Goal: Communication & Community: Answer question/provide support

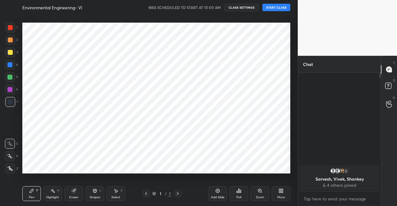
scroll to position [30844, 30738]
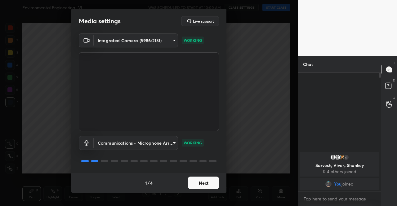
click at [205, 180] on button "Next" at bounding box center [203, 183] width 31 height 12
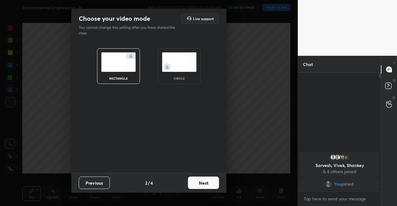
click at [205, 181] on button "Next" at bounding box center [203, 183] width 31 height 12
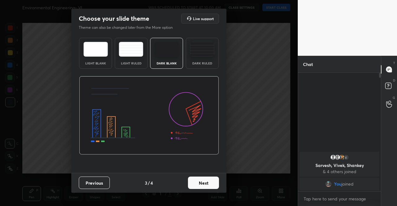
click at [208, 181] on button "Next" at bounding box center [203, 183] width 31 height 12
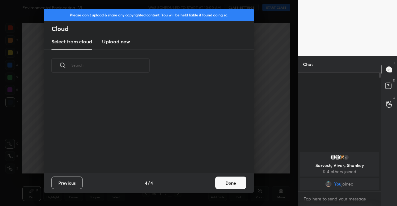
click at [211, 181] on div "Previous 4 / 4 Done" at bounding box center [149, 183] width 210 height 20
click at [224, 188] on button "Done" at bounding box center [230, 183] width 31 height 12
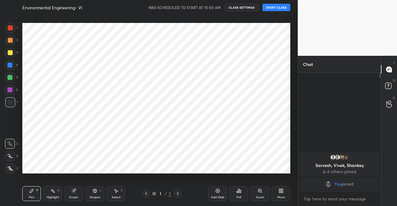
scroll to position [0, 0]
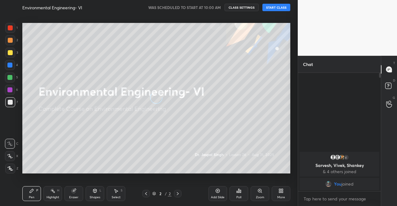
click at [268, 6] on button "START CLASS" at bounding box center [276, 7] width 28 height 7
click at [221, 7] on button "mute" at bounding box center [212, 7] width 22 height 7
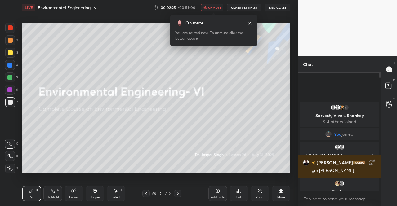
click at [279, 189] on icon at bounding box center [280, 191] width 5 height 5
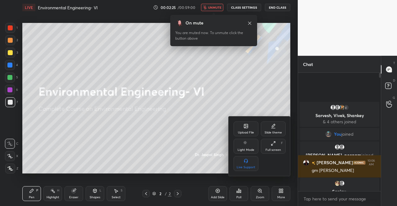
click at [248, 130] on div "Upload File" at bounding box center [246, 129] width 25 height 15
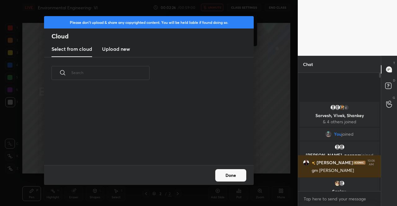
scroll to position [76, 199]
click at [110, 50] on h3 "Upload new" at bounding box center [116, 48] width 28 height 7
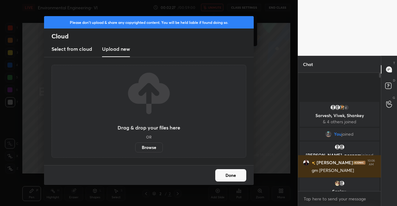
click at [159, 147] on label "Browse" at bounding box center [149, 148] width 28 height 10
click at [135, 147] on input "Browse" at bounding box center [135, 148] width 0 height 10
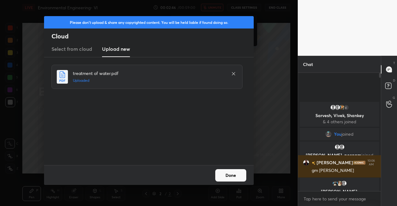
click at [239, 177] on button "Done" at bounding box center [230, 175] width 31 height 12
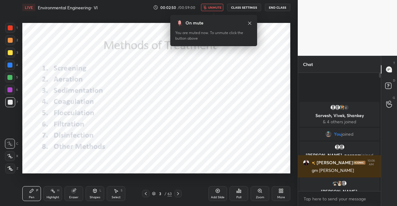
click at [143, 193] on icon at bounding box center [145, 193] width 5 height 5
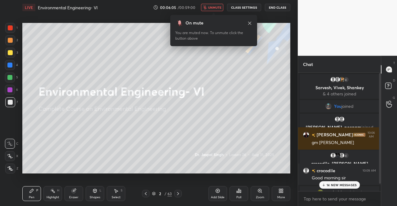
scroll to position [8, 0]
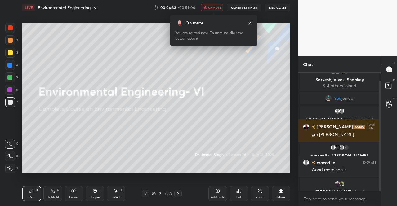
click at [251, 23] on icon at bounding box center [249, 23] width 5 height 5
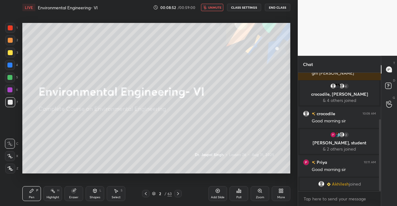
scroll to position [84, 0]
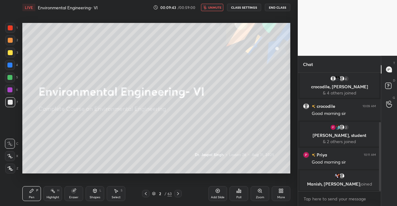
click at [8, 54] on div at bounding box center [10, 52] width 5 height 5
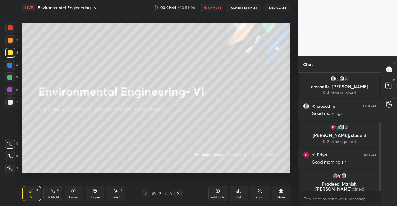
click at [10, 168] on icon at bounding box center [10, 169] width 6 height 4
click at [9, 167] on icon at bounding box center [10, 169] width 5 height 4
click at [10, 167] on icon at bounding box center [10, 169] width 5 height 4
click at [9, 169] on icon at bounding box center [10, 169] width 5 height 4
click at [220, 2] on div "LIVE Environmental Engineering- VI 00:10:54 / 00:59:00 unmute CLASS SETTINGS En…" at bounding box center [156, 7] width 268 height 15
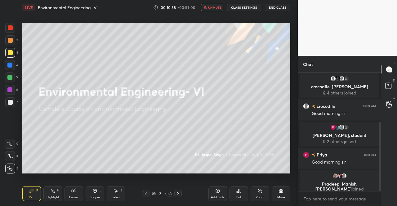
click at [217, 10] on button "unmute" at bounding box center [212, 7] width 22 height 7
click at [8, 53] on div at bounding box center [10, 52] width 5 height 5
click at [11, 169] on icon at bounding box center [10, 169] width 6 height 4
click at [11, 167] on icon at bounding box center [10, 169] width 6 height 4
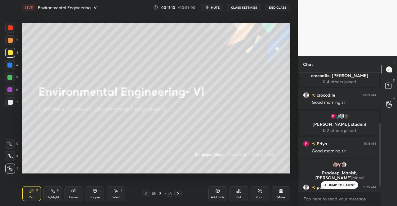
click at [11, 55] on div at bounding box center [10, 52] width 5 height 5
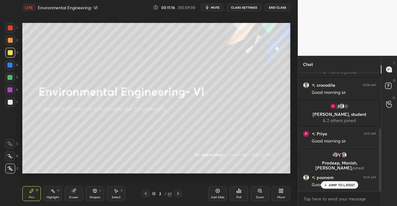
click at [153, 192] on icon at bounding box center [154, 194] width 4 height 4
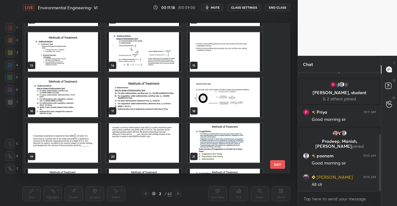
scroll to position [186, 0]
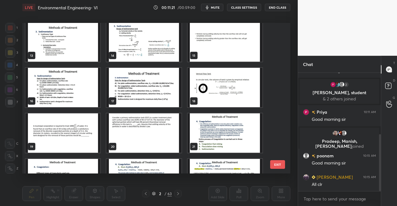
click at [243, 91] on img "grid" at bounding box center [225, 87] width 75 height 39
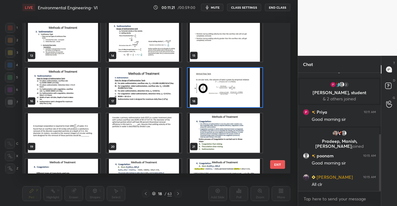
click at [243, 91] on img "grid" at bounding box center [225, 87] width 75 height 39
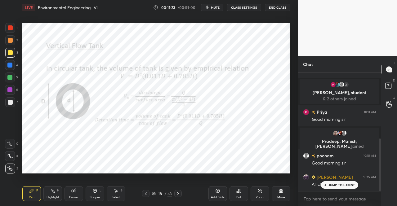
scroll to position [148, 0]
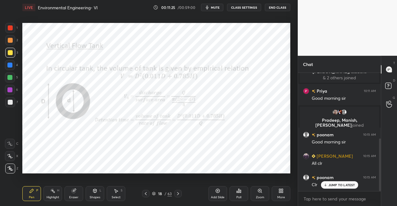
click at [145, 194] on icon at bounding box center [145, 193] width 5 height 5
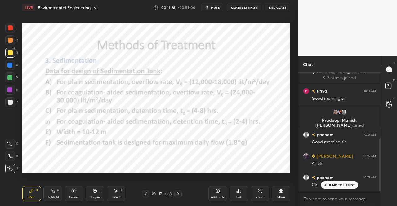
click at [145, 194] on icon at bounding box center [145, 193] width 5 height 5
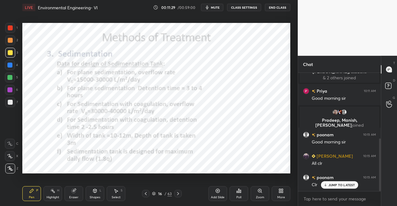
click at [178, 194] on icon at bounding box center [178, 193] width 5 height 5
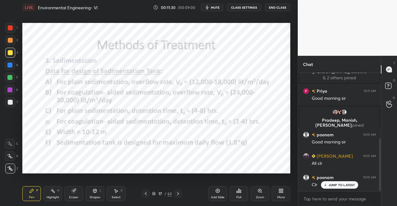
click at [178, 194] on icon at bounding box center [178, 193] width 5 height 5
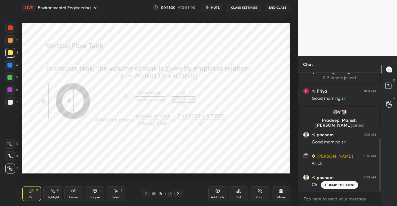
click at [178, 194] on icon at bounding box center [178, 193] width 5 height 5
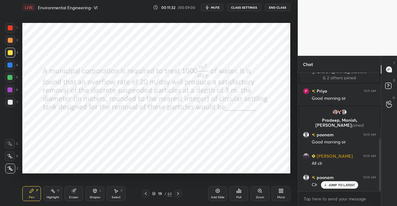
click at [178, 194] on icon at bounding box center [178, 193] width 5 height 5
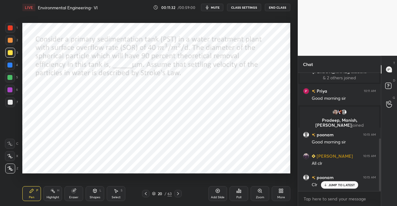
click at [178, 194] on icon at bounding box center [178, 193] width 5 height 5
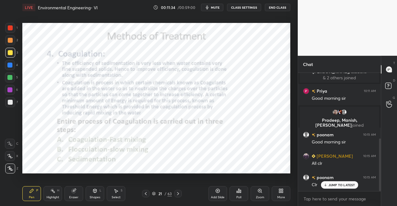
click at [145, 194] on icon at bounding box center [146, 193] width 2 height 3
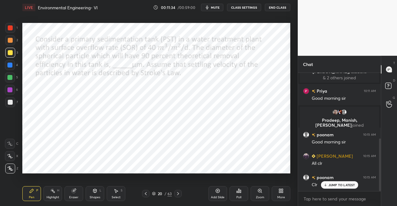
click at [145, 194] on icon at bounding box center [146, 193] width 2 height 3
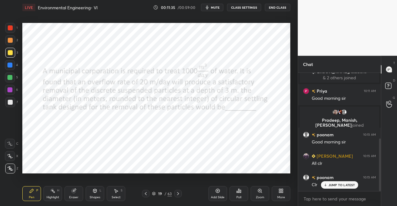
click at [145, 194] on icon at bounding box center [146, 193] width 2 height 3
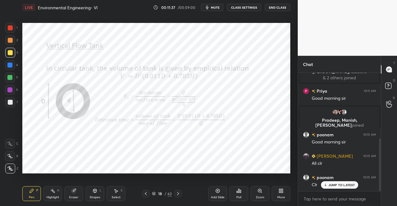
click at [148, 195] on icon at bounding box center [145, 193] width 5 height 5
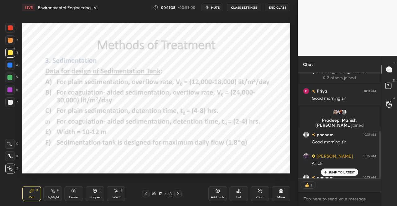
scroll to position [2, 2]
click at [344, 171] on p "JUMP TO LATEST" at bounding box center [341, 173] width 27 height 4
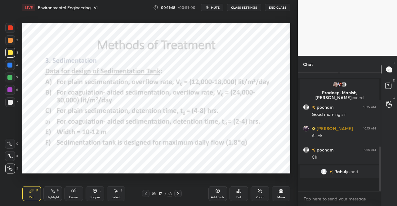
scroll to position [163, 0]
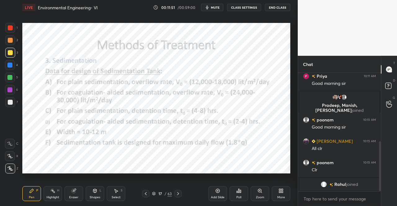
drag, startPoint x: 222, startPoint y: 198, endPoint x: 207, endPoint y: 189, distance: 17.4
click at [222, 198] on div "Add Slide" at bounding box center [218, 197] width 14 height 3
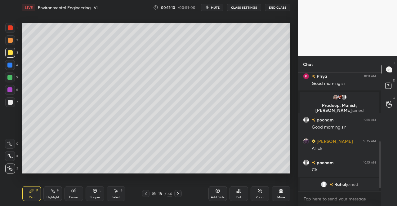
scroll to position [185, 0]
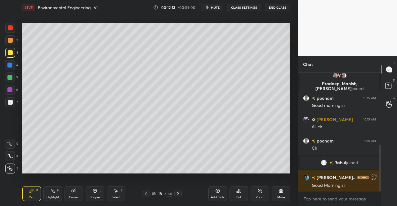
click at [26, 191] on div "Pen P" at bounding box center [31, 193] width 19 height 15
click at [30, 191] on icon at bounding box center [31, 191] width 5 height 5
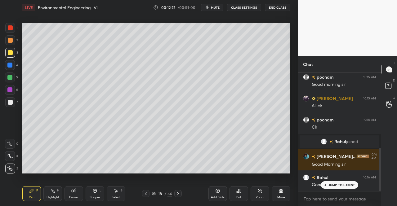
click at [92, 191] on div "Shapes L" at bounding box center [95, 193] width 19 height 15
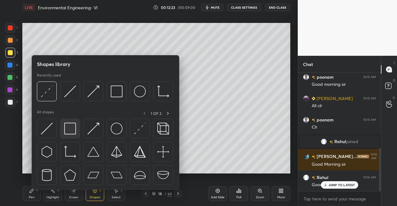
click at [74, 128] on img at bounding box center [70, 129] width 12 height 12
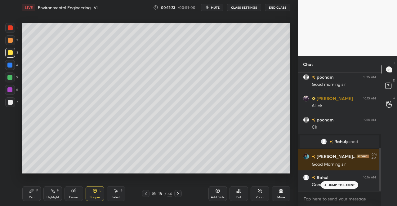
click at [4, 53] on div "1 2 3 4 5 6 7 C X Z C X Z E E Erase all H H" at bounding box center [10, 98] width 20 height 151
click at [77, 194] on div "Eraser" at bounding box center [74, 193] width 19 height 15
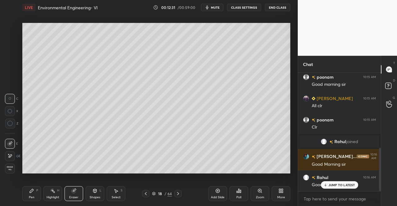
click at [8, 169] on span "Erase all" at bounding box center [9, 168] width 9 height 4
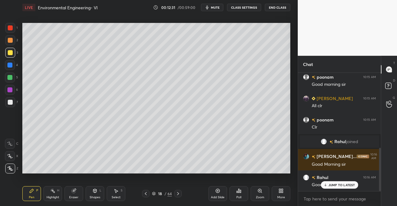
click at [94, 193] on icon at bounding box center [94, 191] width 5 height 5
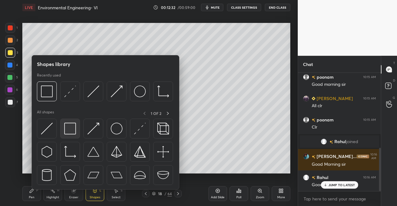
click at [74, 130] on img at bounding box center [70, 129] width 12 height 12
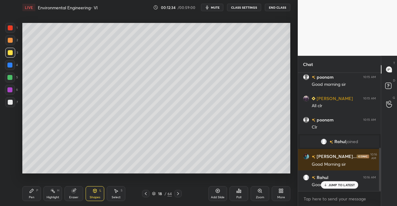
click at [73, 193] on icon at bounding box center [74, 191] width 4 height 4
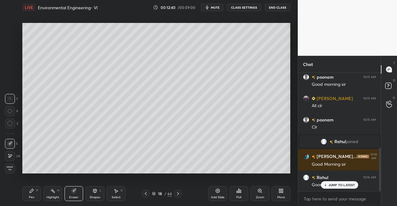
click at [89, 196] on div "Shapes L" at bounding box center [95, 193] width 19 height 15
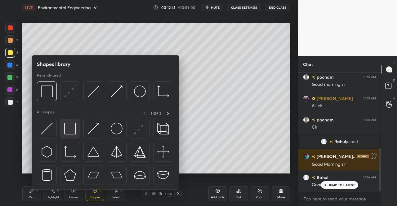
click at [72, 127] on img at bounding box center [70, 129] width 12 height 12
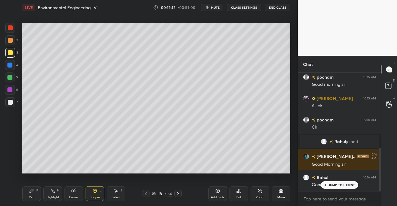
click at [12, 66] on div at bounding box center [9, 65] width 5 height 5
click at [94, 194] on div "Shapes L" at bounding box center [95, 193] width 19 height 15
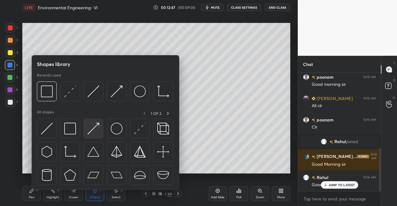
click at [93, 130] on img at bounding box center [93, 129] width 12 height 12
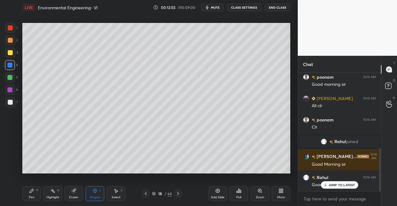
click at [32, 194] on icon at bounding box center [31, 191] width 5 height 5
click at [32, 190] on icon at bounding box center [32, 191] width 4 height 4
click at [87, 193] on div "Shapes L" at bounding box center [95, 193] width 19 height 15
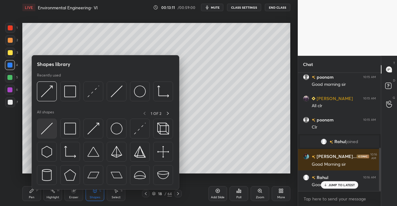
click at [52, 131] on img at bounding box center [47, 129] width 12 height 12
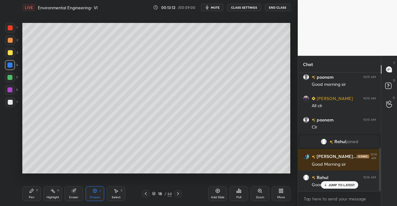
click at [9, 53] on div at bounding box center [10, 52] width 5 height 5
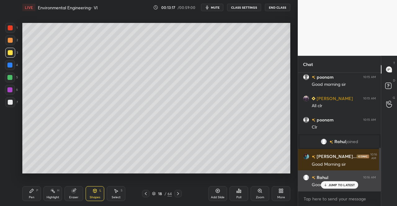
click at [333, 185] on p "JUMP TO LATEST" at bounding box center [341, 185] width 27 height 4
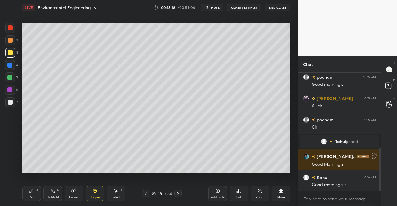
click at [37, 191] on div "P" at bounding box center [37, 190] width 2 height 3
click at [35, 190] on div "Pen P" at bounding box center [31, 193] width 19 height 15
click at [77, 196] on div "Eraser" at bounding box center [73, 197] width 9 height 3
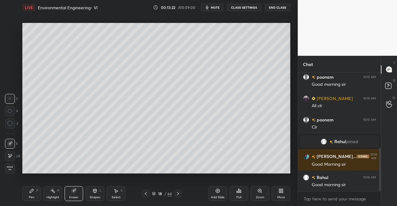
click at [92, 194] on div "Shapes L" at bounding box center [95, 193] width 19 height 15
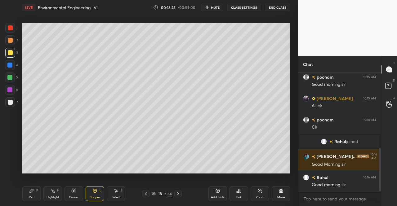
click at [35, 194] on div "Pen P" at bounding box center [31, 193] width 19 height 15
click at [76, 197] on div "Eraser" at bounding box center [73, 197] width 9 height 3
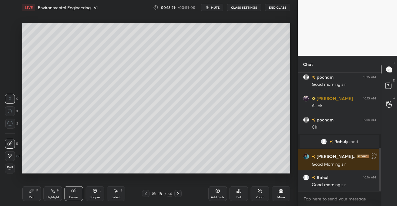
click at [32, 194] on div "Pen P" at bounding box center [31, 193] width 19 height 15
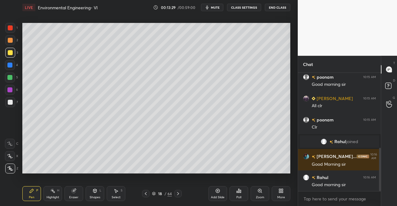
click at [33, 190] on icon at bounding box center [31, 191] width 5 height 5
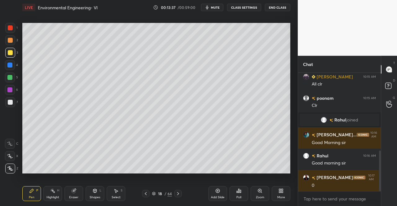
click at [8, 102] on div at bounding box center [10, 102] width 5 height 5
click at [100, 193] on div "Shapes L" at bounding box center [95, 193] width 19 height 15
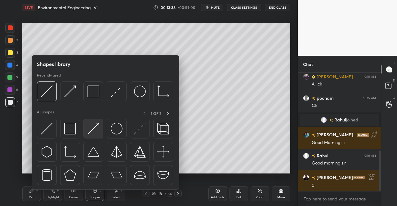
click at [90, 134] on img at bounding box center [93, 129] width 12 height 12
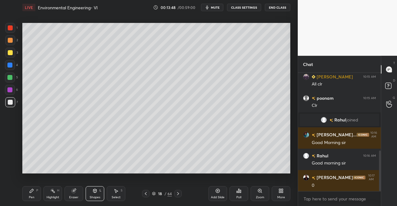
click at [88, 199] on div "Shapes L" at bounding box center [95, 193] width 19 height 15
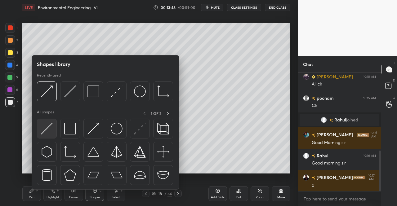
click at [48, 128] on img at bounding box center [47, 129] width 12 height 12
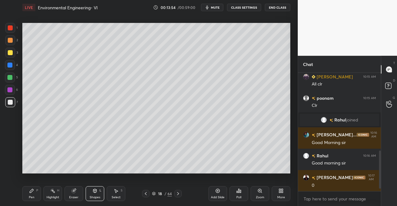
scroll to position [249, 0]
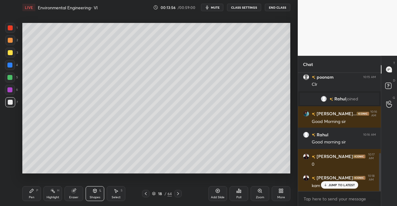
click at [92, 200] on div "Shapes L" at bounding box center [95, 193] width 19 height 15
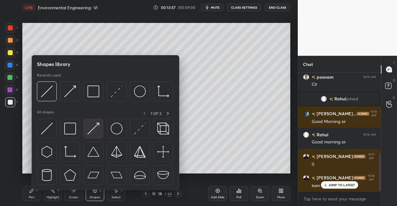
click at [94, 127] on img at bounding box center [93, 129] width 12 height 12
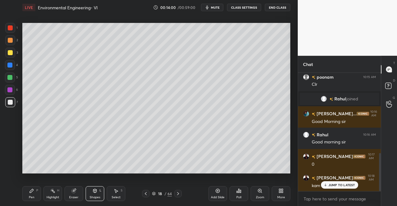
click at [32, 192] on icon at bounding box center [32, 191] width 4 height 4
click at [33, 192] on icon at bounding box center [31, 191] width 5 height 5
click at [93, 193] on icon at bounding box center [94, 191] width 5 height 5
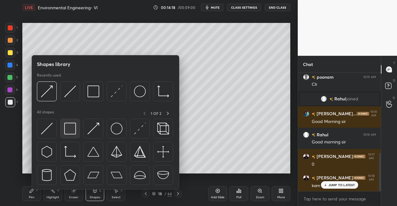
click at [72, 131] on img at bounding box center [70, 129] width 12 height 12
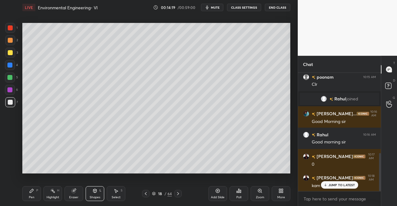
click at [8, 29] on div at bounding box center [10, 27] width 5 height 5
click at [96, 194] on div "Shapes L" at bounding box center [95, 193] width 19 height 15
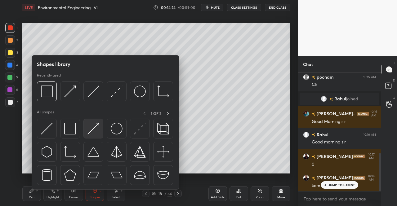
click at [89, 129] on img at bounding box center [93, 129] width 12 height 12
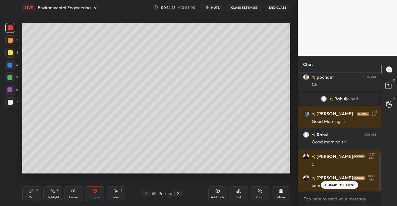
scroll to position [264, 0]
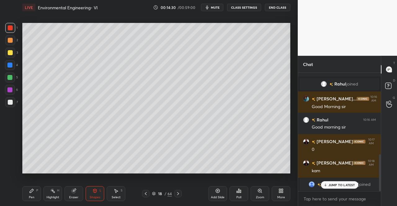
click at [29, 196] on div "Pen" at bounding box center [32, 197] width 6 height 3
click at [29, 193] on div "Pen P" at bounding box center [31, 193] width 19 height 15
click at [90, 192] on div "Shapes L" at bounding box center [95, 193] width 19 height 15
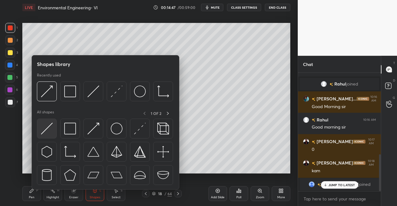
click at [48, 131] on img at bounding box center [47, 129] width 12 height 12
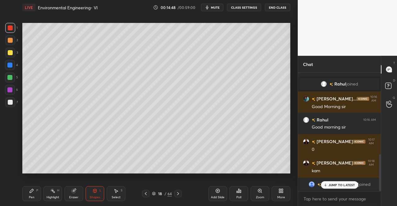
click at [9, 100] on div at bounding box center [10, 102] width 5 height 5
click at [9, 51] on div at bounding box center [10, 52] width 5 height 5
click at [33, 198] on div "Pen" at bounding box center [32, 197] width 6 height 3
click at [38, 194] on div "Pen P" at bounding box center [31, 193] width 19 height 15
click at [69, 195] on div "Eraser" at bounding box center [74, 193] width 19 height 15
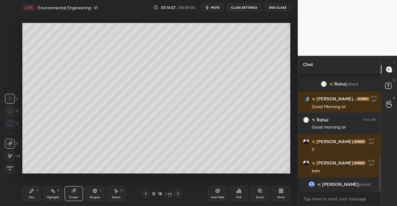
scroll to position [285, 0]
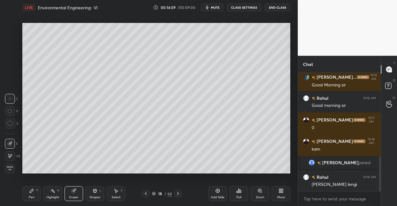
click at [37, 194] on div "Pen P" at bounding box center [31, 193] width 19 height 15
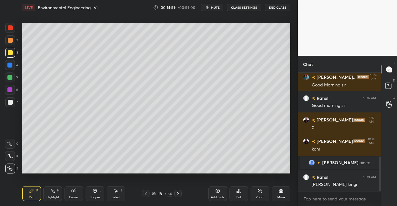
click at [36, 194] on div "Pen P" at bounding box center [31, 193] width 19 height 15
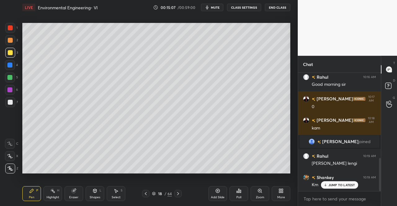
scroll to position [328, 0]
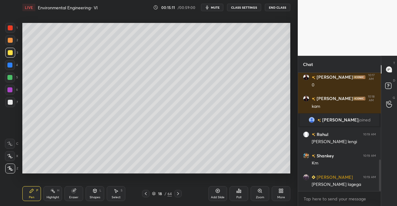
click at [10, 39] on div at bounding box center [10, 40] width 5 height 5
click at [94, 189] on icon at bounding box center [94, 191] width 5 height 5
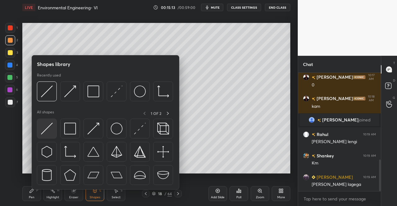
click at [50, 127] on img at bounding box center [47, 129] width 12 height 12
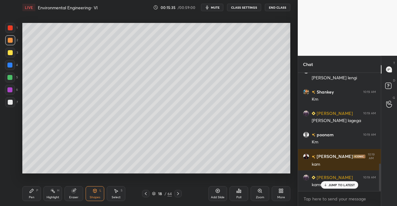
scroll to position [414, 0]
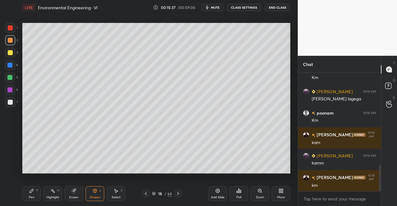
click at [27, 193] on div "Pen P" at bounding box center [31, 193] width 19 height 15
click at [24, 183] on div "Pen P Highlight H Eraser Shapes L Select S 18 / 64 Add Slide Poll Zoom More" at bounding box center [156, 193] width 268 height 25
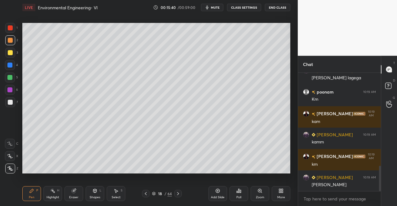
scroll to position [456, 0]
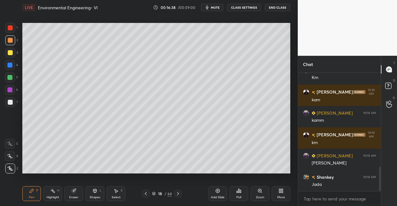
click at [96, 190] on icon at bounding box center [94, 190] width 3 height 1
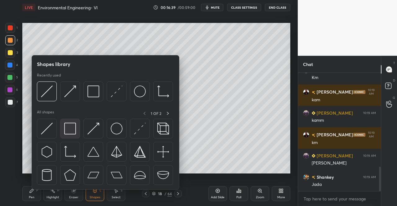
click at [71, 131] on img at bounding box center [70, 129] width 12 height 12
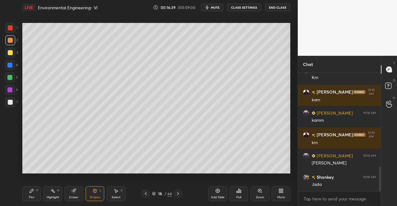
click at [7, 100] on div at bounding box center [10, 102] width 10 height 10
click at [7, 79] on div at bounding box center [9, 77] width 5 height 5
click at [95, 194] on icon at bounding box center [94, 191] width 5 height 5
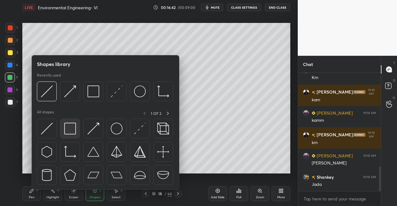
click at [74, 131] on img at bounding box center [70, 129] width 12 height 12
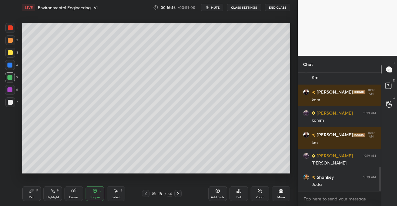
click at [30, 197] on div "Pen" at bounding box center [32, 197] width 6 height 3
click at [7, 53] on div at bounding box center [10, 53] width 10 height 10
click at [2, 54] on div "1 2 3 4 5 6 7 C X Z C X Z E E Erase all H H" at bounding box center [10, 98] width 20 height 151
click at [96, 198] on div "Shapes" at bounding box center [95, 197] width 11 height 3
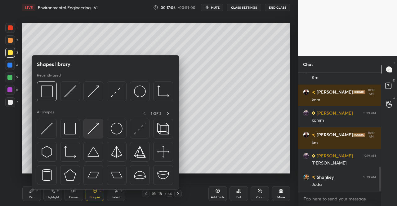
click at [96, 132] on img at bounding box center [93, 129] width 12 height 12
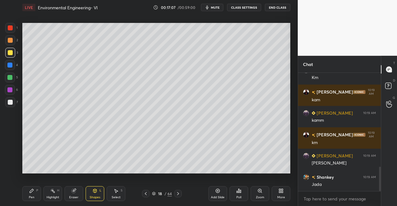
scroll to position [478, 0]
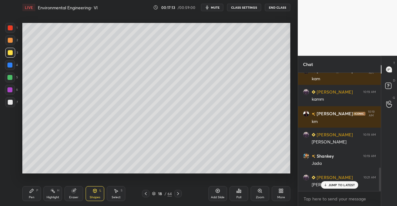
click at [8, 65] on div at bounding box center [9, 65] width 5 height 5
click at [14, 69] on div at bounding box center [10, 65] width 10 height 10
click at [31, 189] on icon at bounding box center [31, 191] width 5 height 5
click at [37, 190] on div "P" at bounding box center [37, 190] width 2 height 3
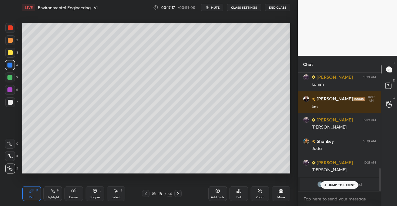
click at [332, 188] on div "JUMP TO LATEST" at bounding box center [339, 184] width 37 height 7
click at [11, 75] on div at bounding box center [9, 77] width 5 height 5
click at [12, 75] on div at bounding box center [10, 78] width 10 height 10
click at [115, 190] on icon at bounding box center [116, 191] width 3 height 4
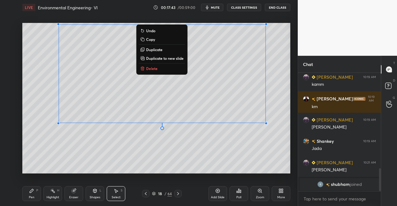
click at [216, 156] on div "0 ° Undo Copy Duplicate Duplicate to new slide Delete" at bounding box center [156, 98] width 268 height 151
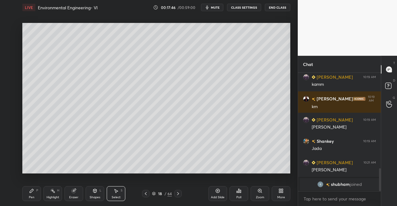
click at [31, 192] on icon at bounding box center [32, 191] width 4 height 4
click at [26, 189] on div "Pen P" at bounding box center [31, 193] width 19 height 15
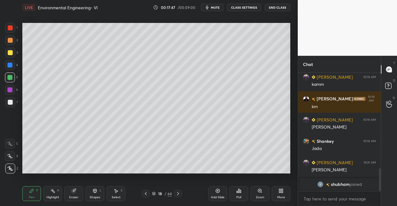
click at [11, 54] on div at bounding box center [10, 52] width 5 height 5
click at [13, 57] on div at bounding box center [10, 53] width 10 height 10
click at [31, 195] on div "Pen P" at bounding box center [31, 193] width 19 height 15
click at [31, 196] on div "Pen" at bounding box center [32, 197] width 6 height 3
click at [31, 199] on div "Pen" at bounding box center [32, 197] width 6 height 3
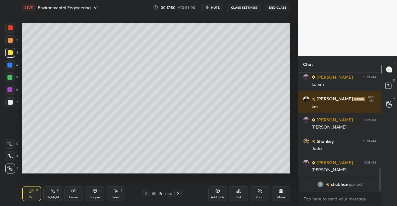
click at [33, 196] on div "Pen" at bounding box center [32, 197] width 6 height 3
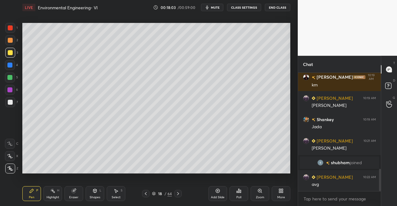
click at [75, 194] on div "Eraser" at bounding box center [74, 193] width 19 height 15
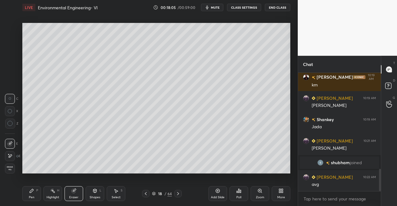
click at [25, 194] on div "Pen P" at bounding box center [31, 193] width 19 height 15
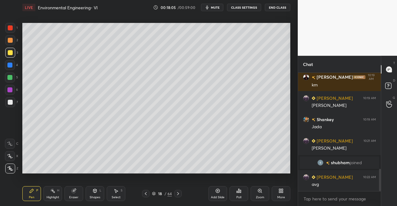
click at [36, 192] on div "P" at bounding box center [37, 190] width 2 height 3
click at [76, 196] on div "Eraser" at bounding box center [73, 197] width 9 height 3
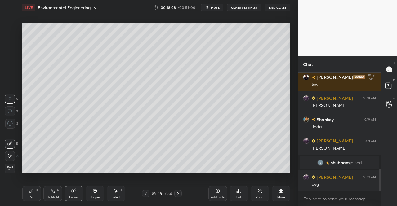
click at [38, 193] on div "Pen P" at bounding box center [31, 193] width 19 height 15
click at [36, 193] on div "Pen P" at bounding box center [31, 193] width 19 height 15
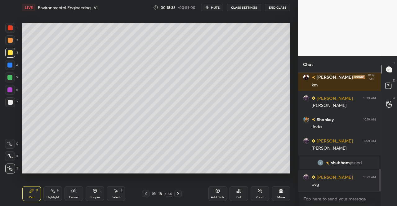
click at [117, 190] on icon at bounding box center [116, 191] width 5 height 5
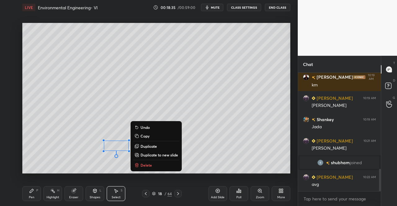
click at [146, 168] on button "Delete" at bounding box center [156, 165] width 46 height 7
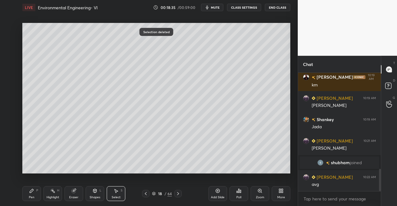
click at [25, 198] on div "Pen P" at bounding box center [31, 193] width 19 height 15
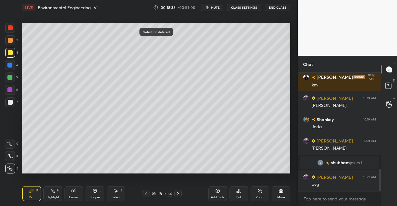
click at [38, 196] on div "Pen P" at bounding box center [31, 193] width 19 height 15
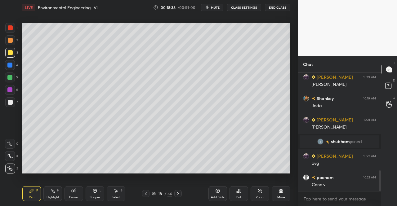
scroll to position [557, 0]
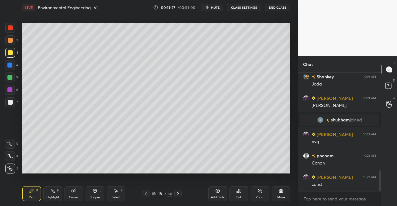
click at [218, 193] on icon at bounding box center [218, 191] width 4 height 4
click at [74, 191] on icon at bounding box center [74, 191] width 4 height 4
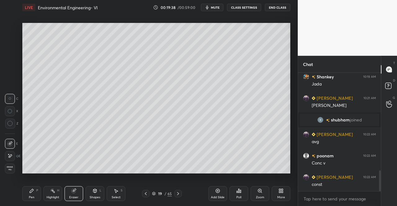
click at [33, 193] on icon at bounding box center [31, 191] width 5 height 5
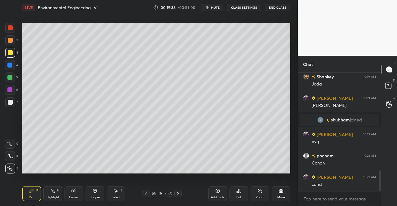
click at [36, 188] on div "Pen P" at bounding box center [31, 193] width 19 height 15
click at [87, 193] on div "Shapes L" at bounding box center [95, 193] width 19 height 15
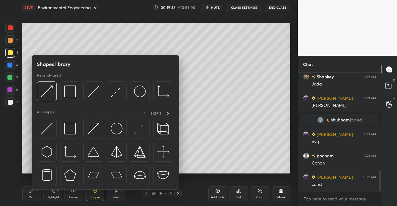
click at [70, 193] on div "Eraser" at bounding box center [74, 193] width 19 height 15
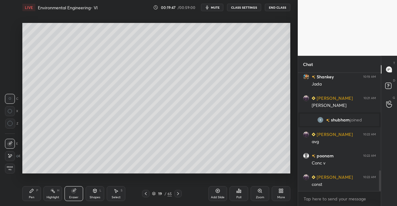
click at [28, 195] on div "Pen P" at bounding box center [31, 193] width 19 height 15
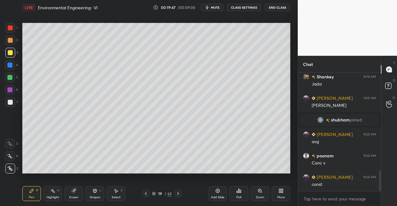
click at [33, 189] on icon at bounding box center [32, 191] width 4 height 4
click at [76, 198] on div "Eraser" at bounding box center [73, 197] width 9 height 3
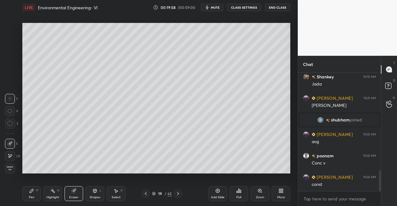
click at [36, 194] on div "Pen P" at bounding box center [31, 193] width 19 height 15
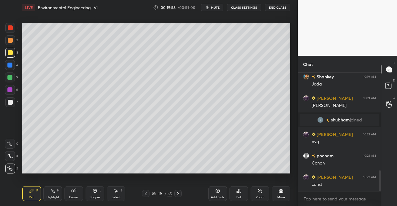
click at [36, 191] on div "P" at bounding box center [37, 190] width 2 height 3
click at [75, 197] on div "Eraser" at bounding box center [73, 197] width 9 height 3
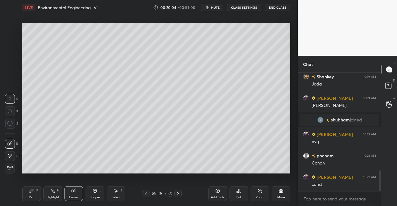
click at [30, 198] on div "Pen" at bounding box center [32, 197] width 6 height 3
click at [37, 191] on div "P" at bounding box center [37, 190] width 2 height 3
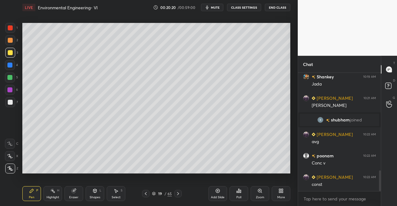
click at [79, 194] on div "Eraser" at bounding box center [74, 193] width 19 height 15
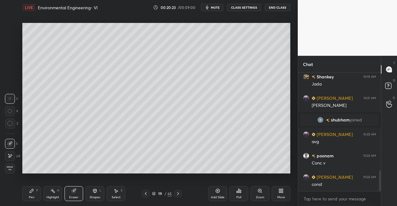
click at [28, 189] on div "Pen P" at bounding box center [31, 193] width 19 height 15
click at [33, 190] on icon at bounding box center [32, 191] width 4 height 4
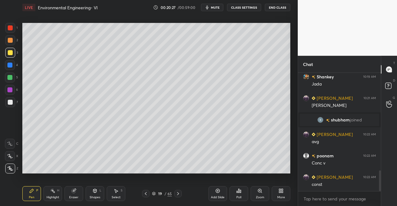
click at [80, 191] on div "Eraser" at bounding box center [74, 193] width 19 height 15
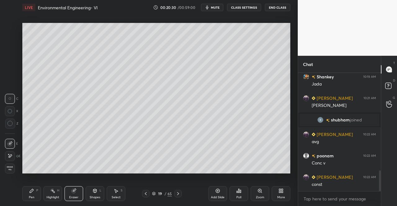
click at [31, 194] on div "Pen P" at bounding box center [31, 193] width 19 height 15
click at [35, 194] on div "Pen P" at bounding box center [31, 193] width 19 height 15
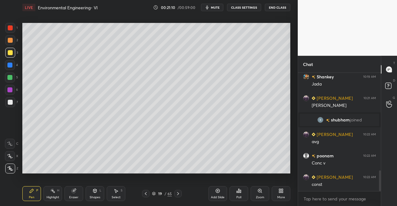
click at [120, 196] on div "Select" at bounding box center [116, 197] width 9 height 3
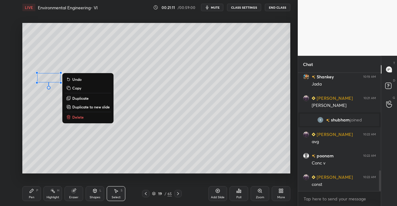
click at [83, 117] on p "Delete" at bounding box center [77, 117] width 11 height 5
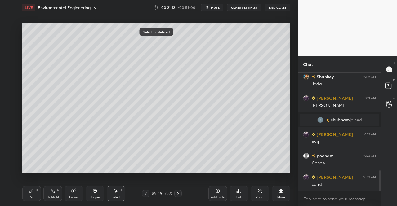
click at [23, 190] on div "Pen P" at bounding box center [31, 193] width 19 height 15
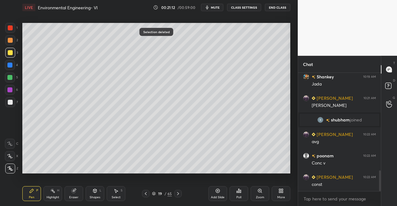
click at [25, 190] on div "Pen P" at bounding box center [31, 193] width 19 height 15
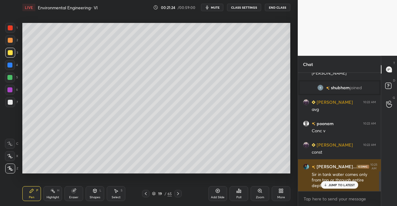
click at [331, 184] on p "JUMP TO LATEST" at bounding box center [341, 185] width 27 height 4
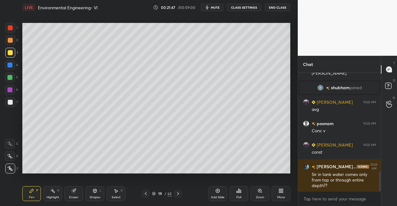
click at [69, 193] on div "Eraser" at bounding box center [74, 193] width 19 height 15
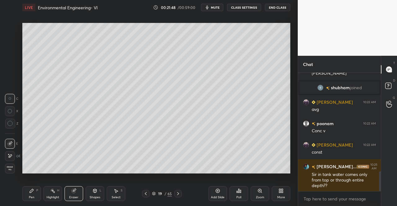
click at [35, 193] on div "Pen P" at bounding box center [31, 193] width 19 height 15
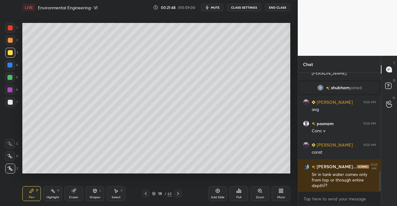
click at [34, 187] on div "Pen P" at bounding box center [31, 193] width 19 height 15
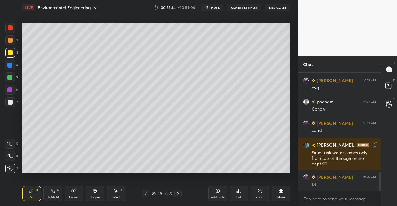
click at [73, 194] on div "Eraser" at bounding box center [74, 193] width 19 height 15
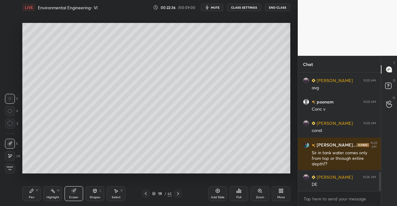
click at [32, 195] on div "Pen P" at bounding box center [31, 193] width 19 height 15
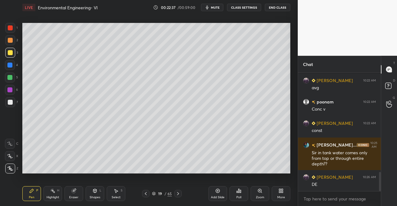
click at [30, 193] on icon at bounding box center [32, 191] width 4 height 4
click at [95, 195] on div "Shapes L" at bounding box center [95, 193] width 19 height 15
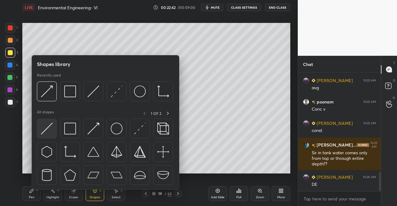
click at [50, 132] on img at bounding box center [47, 129] width 12 height 12
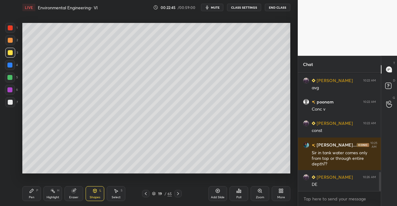
click at [37, 197] on div "Pen P" at bounding box center [31, 193] width 19 height 15
click at [40, 192] on div "Pen P" at bounding box center [31, 193] width 19 height 15
click at [77, 196] on div "Eraser" at bounding box center [73, 197] width 9 height 3
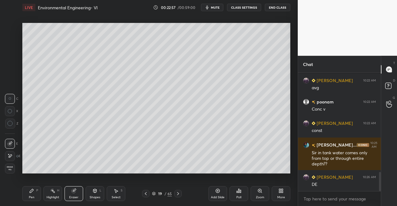
click at [54, 196] on div "Highlight" at bounding box center [53, 197] width 13 height 3
click at [43, 195] on div "Pen P Highlight H Eraser Shapes L Select S" at bounding box center [68, 193] width 93 height 15
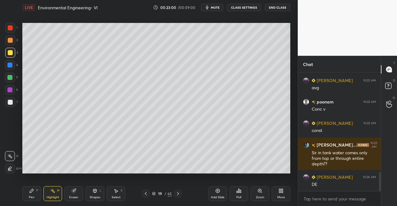
click at [50, 197] on div "Highlight" at bounding box center [53, 197] width 13 height 3
click at [29, 198] on div "Pen" at bounding box center [32, 197] width 6 height 3
click at [34, 195] on div "Pen P" at bounding box center [31, 193] width 19 height 15
click at [146, 194] on icon at bounding box center [145, 193] width 5 height 5
click at [177, 193] on icon at bounding box center [178, 193] width 5 height 5
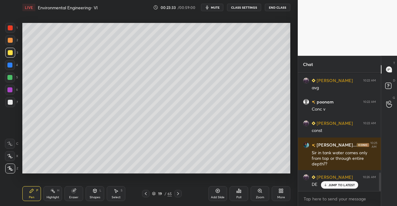
scroll to position [632, 0]
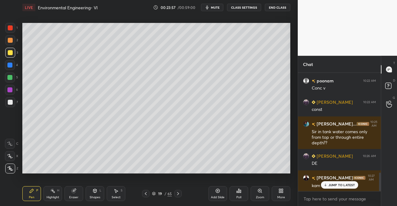
click at [210, 9] on icon "button" at bounding box center [207, 7] width 5 height 5
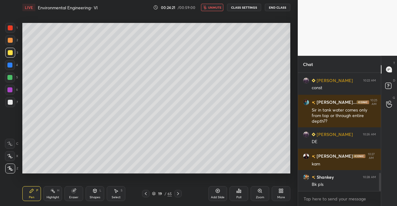
click at [145, 193] on icon at bounding box center [145, 193] width 5 height 5
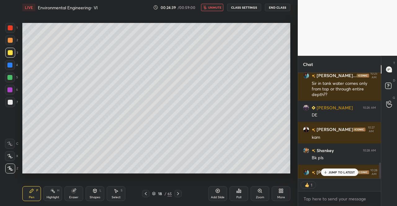
scroll to position [2, 2]
click at [216, 10] on button "unmute" at bounding box center [212, 7] width 22 height 7
click at [330, 176] on div "JUMP TO LATEST" at bounding box center [339, 172] width 37 height 7
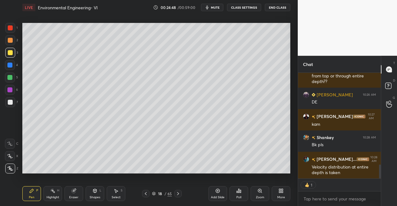
click at [215, 9] on span "mute" at bounding box center [215, 7] width 9 height 4
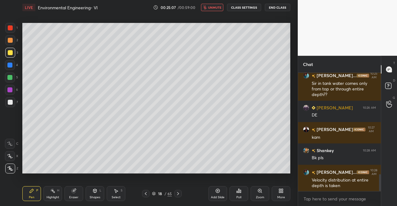
scroll to position [702, 0]
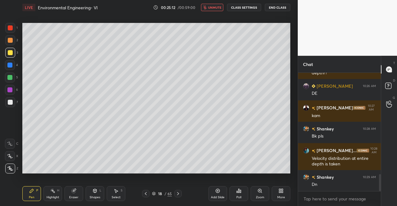
click at [179, 191] on icon at bounding box center [178, 193] width 5 height 5
click at [74, 198] on div "Eraser" at bounding box center [73, 197] width 9 height 3
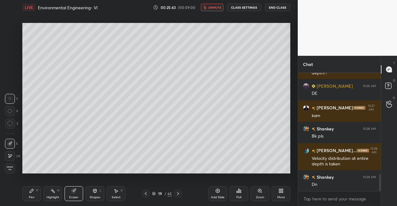
click at [30, 196] on div "Pen" at bounding box center [32, 197] width 6 height 3
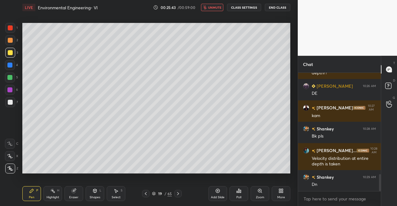
click at [33, 194] on div "Pen P" at bounding box center [31, 193] width 19 height 15
click at [71, 198] on div "Eraser" at bounding box center [73, 197] width 9 height 3
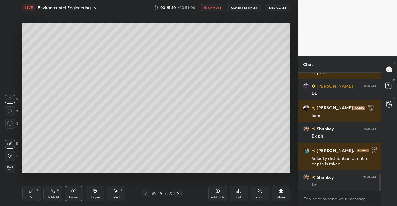
click at [35, 194] on div "Pen P" at bounding box center [31, 193] width 19 height 15
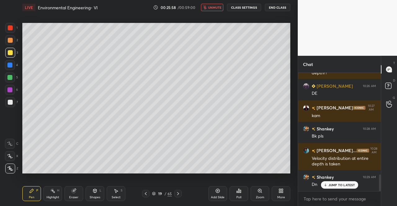
scroll to position [723, 0]
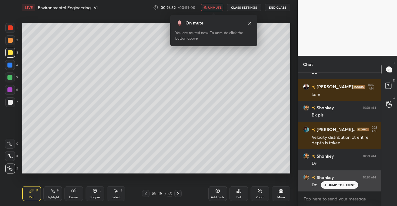
click at [332, 188] on div "JUMP TO LATEST" at bounding box center [339, 184] width 37 height 7
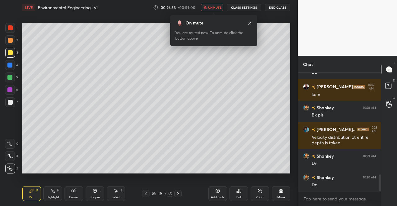
click at [15, 54] on div "3" at bounding box center [11, 53] width 13 height 10
click at [8, 168] on icon at bounding box center [10, 169] width 6 height 4
click at [217, 7] on span "unmute" at bounding box center [214, 7] width 13 height 4
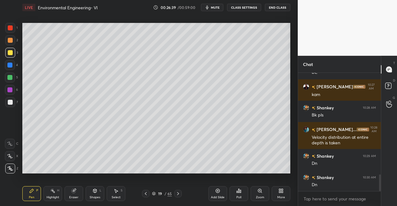
click at [178, 192] on icon at bounding box center [178, 193] width 5 height 5
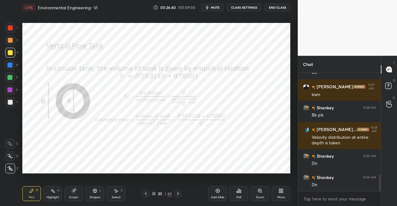
click at [177, 193] on icon at bounding box center [178, 193] width 2 height 3
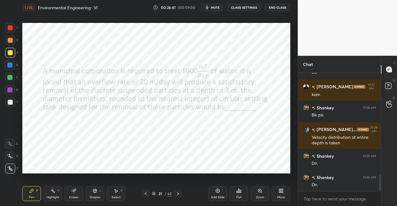
scroll to position [745, 0]
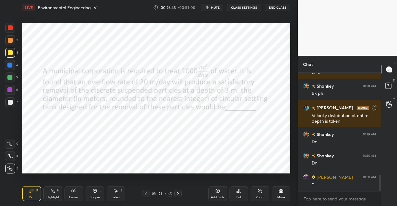
click at [179, 192] on icon at bounding box center [178, 193] width 5 height 5
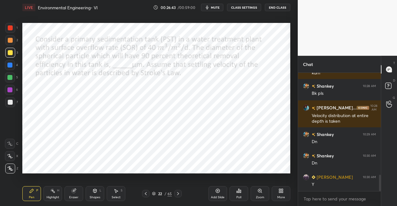
click at [177, 192] on icon at bounding box center [178, 193] width 5 height 5
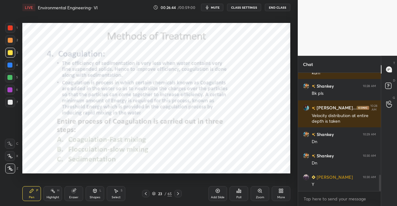
click at [145, 192] on icon at bounding box center [145, 193] width 5 height 5
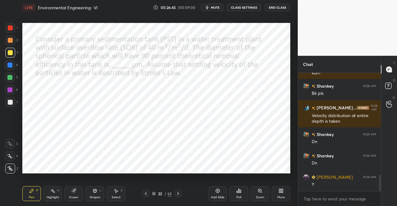
click at [145, 194] on icon at bounding box center [145, 193] width 5 height 5
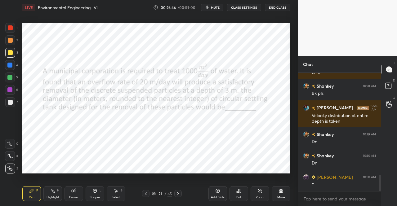
click at [144, 193] on icon at bounding box center [145, 193] width 5 height 5
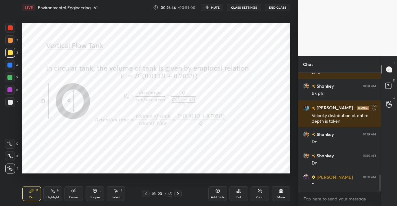
click at [176, 192] on icon at bounding box center [178, 193] width 5 height 5
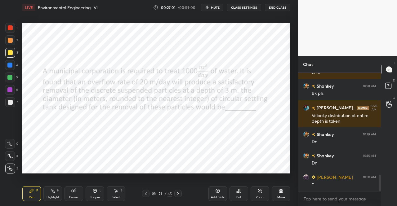
click at [214, 6] on span "mute" at bounding box center [215, 7] width 9 height 4
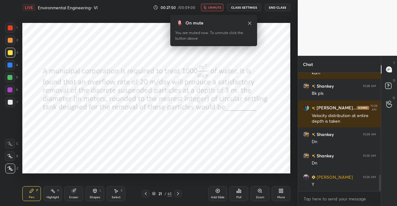
click at [250, 23] on icon at bounding box center [249, 23] width 5 height 5
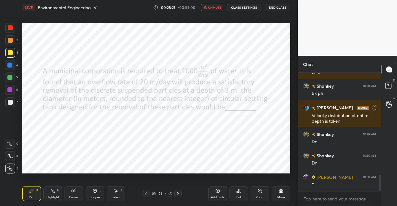
click at [7, 170] on icon at bounding box center [10, 169] width 6 height 4
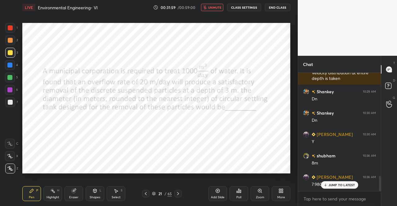
scroll to position [809, 0]
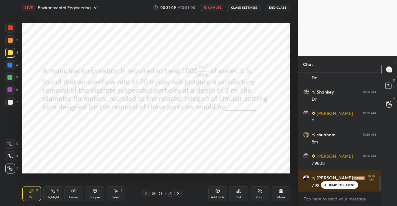
click at [213, 6] on span "unmute" at bounding box center [214, 7] width 13 height 4
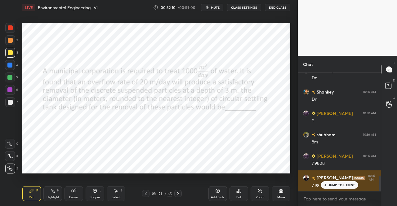
click at [333, 185] on p "JUMP TO LATEST" at bounding box center [341, 185] width 27 height 4
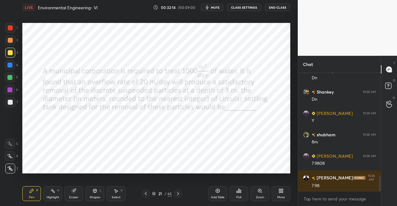
click at [26, 195] on div "Pen P" at bounding box center [31, 193] width 19 height 15
click at [27, 189] on div "Pen P" at bounding box center [31, 193] width 19 height 15
click at [9, 28] on div at bounding box center [10, 27] width 5 height 5
click at [14, 29] on div at bounding box center [10, 28] width 10 height 10
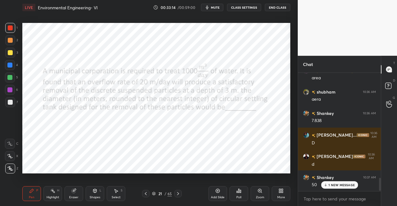
scroll to position [959, 0]
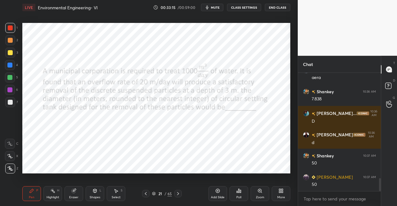
click at [74, 193] on icon at bounding box center [74, 191] width 4 height 4
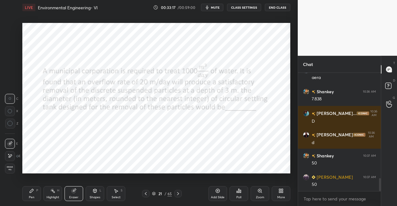
click at [31, 197] on div "Pen" at bounding box center [32, 197] width 6 height 3
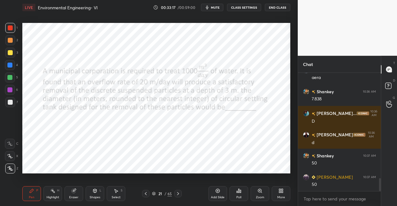
click at [29, 189] on icon at bounding box center [31, 191] width 5 height 5
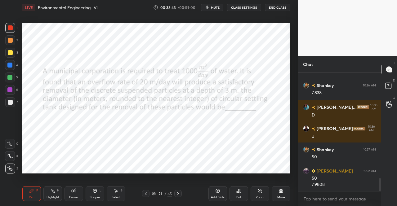
click at [180, 193] on div at bounding box center [177, 193] width 7 height 7
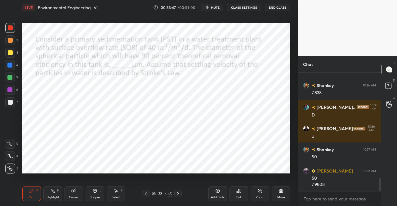
click at [211, 5] on button "mute" at bounding box center [212, 7] width 22 height 7
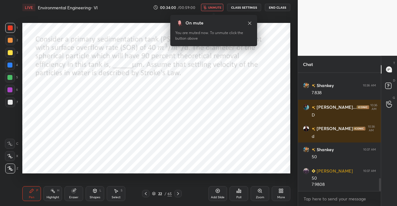
click at [250, 22] on icon at bounding box center [249, 23] width 5 height 5
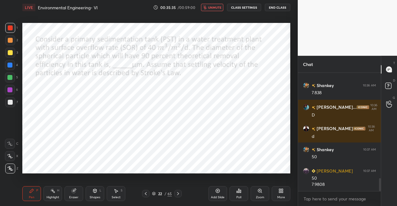
scroll to position [986, 0]
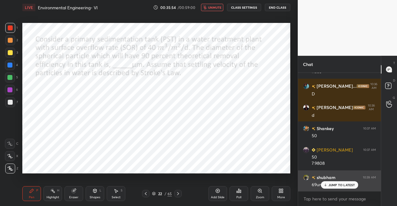
click at [339, 183] on div "JUMP TO LATEST" at bounding box center [339, 184] width 37 height 7
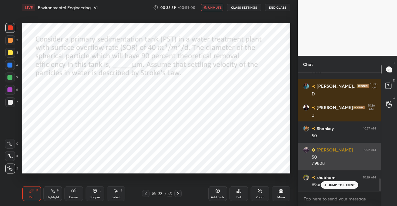
scroll to position [1001, 0]
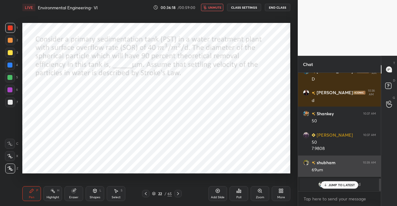
click at [332, 185] on p "JUMP TO LATEST" at bounding box center [341, 185] width 27 height 4
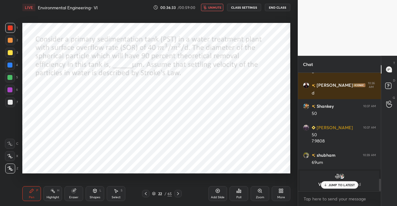
click at [342, 185] on p "JUMP TO LATEST" at bounding box center [341, 185] width 27 height 4
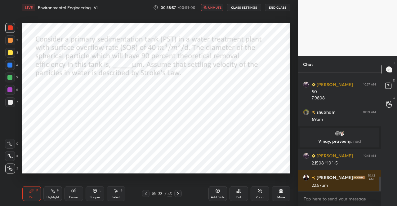
scroll to position [852, 0]
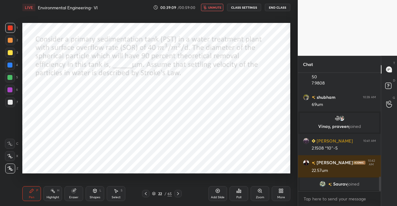
click at [6, 29] on div at bounding box center [10, 28] width 10 height 10
click at [8, 169] on icon at bounding box center [10, 169] width 6 height 4
click at [11, 168] on icon at bounding box center [10, 169] width 5 height 4
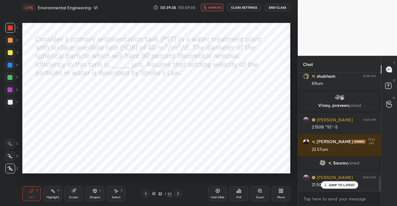
click at [333, 184] on p "JUMP TO LATEST" at bounding box center [341, 185] width 27 height 4
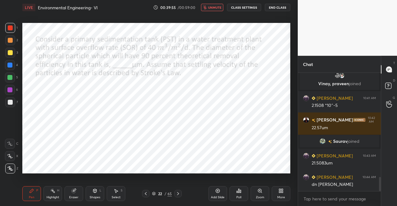
click at [218, 10] on button "unmute" at bounding box center [212, 7] width 22 height 7
click at [24, 196] on div "Pen P" at bounding box center [31, 193] width 19 height 15
click at [9, 25] on div at bounding box center [10, 27] width 5 height 5
click at [11, 29] on div at bounding box center [10, 27] width 5 height 5
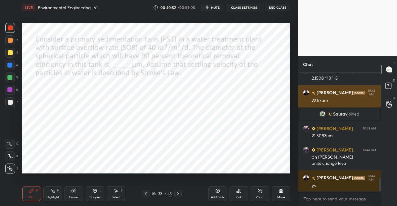
scroll to position [927, 0]
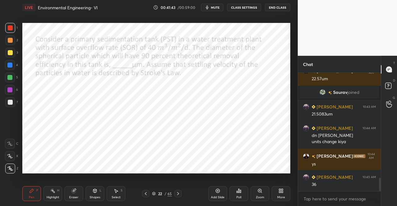
click at [70, 188] on div "Eraser" at bounding box center [74, 193] width 19 height 15
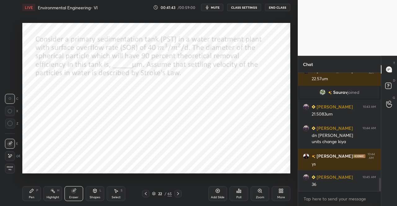
click at [82, 188] on div "Eraser" at bounding box center [74, 193] width 19 height 15
click at [31, 191] on icon at bounding box center [32, 191] width 4 height 4
click at [31, 189] on icon at bounding box center [31, 191] width 5 height 5
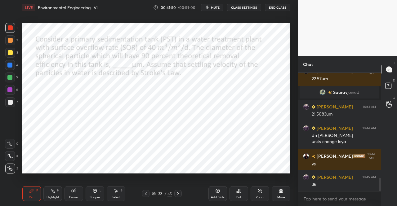
click at [210, 7] on icon "button" at bounding box center [207, 7] width 5 height 5
click at [213, 6] on span "unmute" at bounding box center [214, 7] width 13 height 4
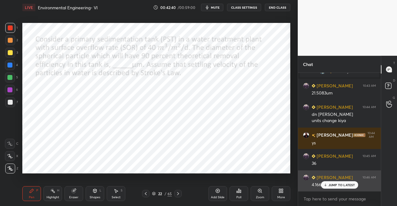
click at [343, 189] on div "[PERSON_NAME] 10:46 AM 4.166 *10^-6" at bounding box center [339, 181] width 83 height 21
click at [333, 188] on div "JUMP TO LATEST" at bounding box center [339, 184] width 37 height 7
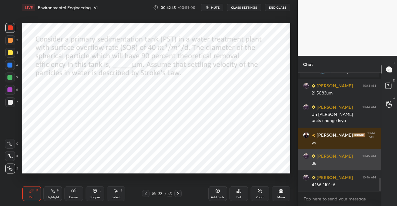
scroll to position [969, 0]
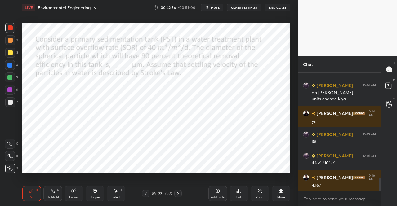
click at [179, 193] on icon at bounding box center [178, 193] width 5 height 5
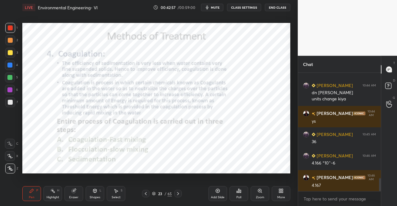
click at [145, 193] on icon at bounding box center [145, 193] width 5 height 5
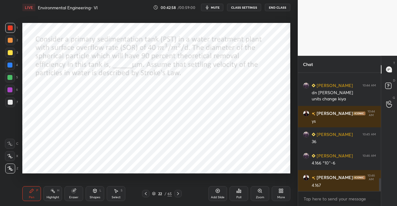
click at [215, 190] on div "Add Slide" at bounding box center [217, 193] width 19 height 15
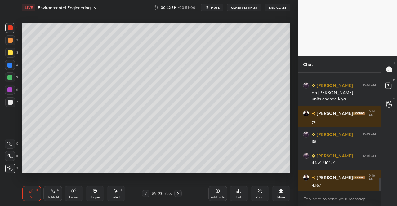
click at [19, 188] on div "1 2 3 4 5 6 7 C X Z C X Z E E Erase all H H LIVE Environmental Engineering- VI …" at bounding box center [146, 103] width 293 height 206
click at [34, 190] on div "Pen P" at bounding box center [31, 193] width 19 height 15
click at [33, 189] on icon at bounding box center [31, 191] width 5 height 5
click at [8, 52] on div at bounding box center [10, 52] width 5 height 5
click at [9, 54] on div at bounding box center [10, 52] width 5 height 5
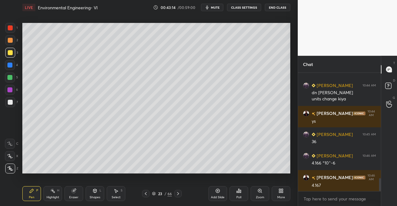
click at [94, 191] on icon at bounding box center [94, 191] width 3 height 4
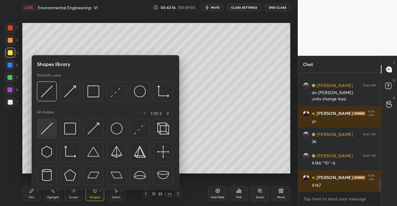
click at [49, 126] on img at bounding box center [47, 129] width 12 height 12
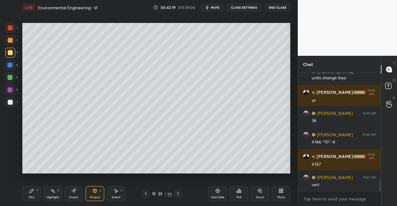
scroll to position [1012, 0]
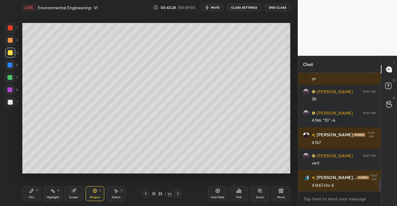
click at [92, 188] on div "Shapes L" at bounding box center [95, 193] width 19 height 15
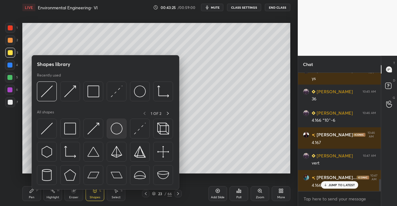
scroll to position [1033, 0]
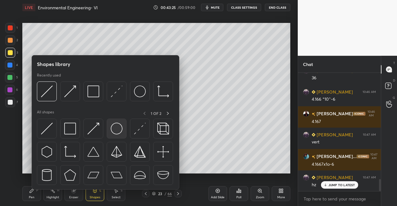
click at [118, 127] on img at bounding box center [117, 129] width 12 height 12
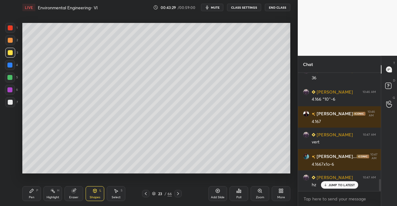
click at [96, 189] on icon at bounding box center [94, 191] width 3 height 4
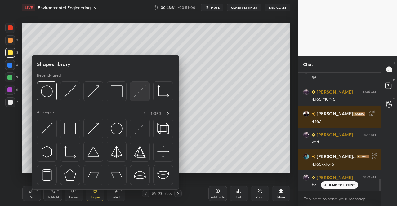
click at [138, 94] on img at bounding box center [140, 92] width 12 height 12
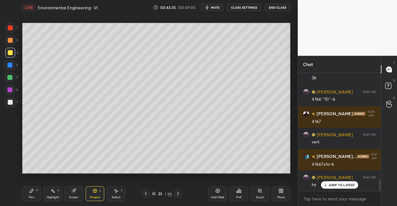
click at [95, 193] on icon at bounding box center [94, 191] width 3 height 4
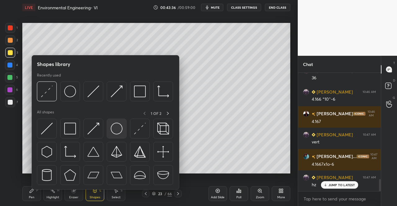
click at [117, 128] on img at bounding box center [117, 129] width 12 height 12
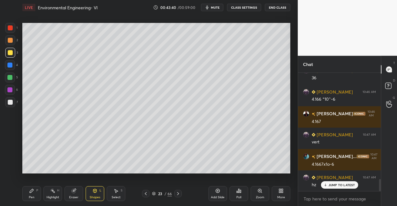
click at [92, 187] on div "Shapes L" at bounding box center [95, 193] width 19 height 15
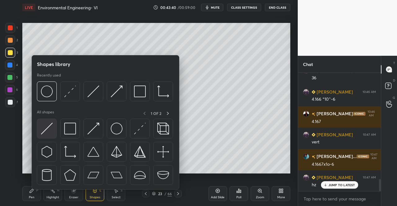
click at [48, 128] on img at bounding box center [47, 129] width 12 height 12
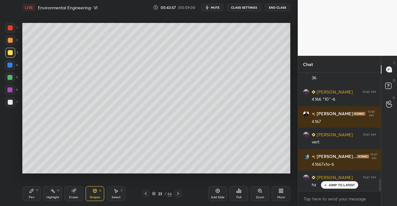
click at [78, 191] on div "Eraser" at bounding box center [74, 193] width 19 height 15
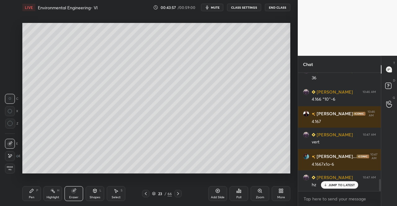
click at [96, 191] on icon at bounding box center [94, 191] width 3 height 4
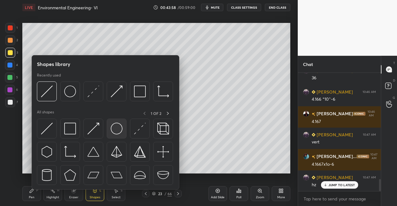
click at [112, 129] on img at bounding box center [117, 129] width 12 height 12
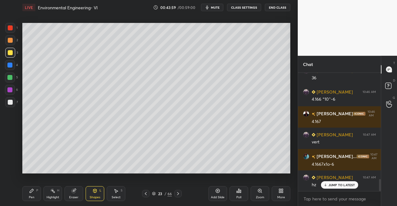
click at [8, 100] on div at bounding box center [10, 102] width 5 height 5
click at [87, 194] on div "Shapes L" at bounding box center [95, 193] width 19 height 15
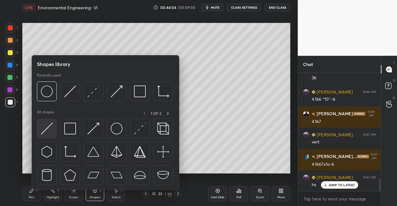
click at [46, 126] on img at bounding box center [47, 129] width 12 height 12
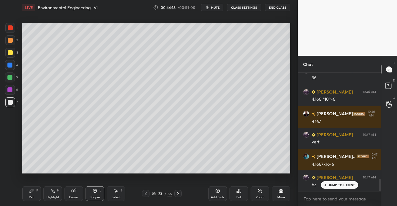
click at [97, 193] on icon at bounding box center [94, 191] width 5 height 5
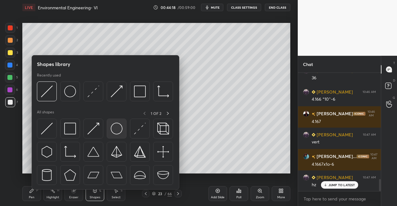
click at [119, 130] on img at bounding box center [117, 129] width 12 height 12
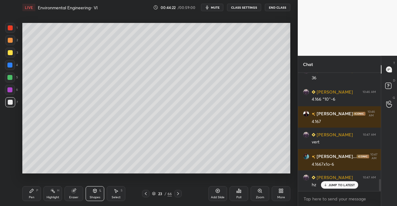
click at [87, 194] on div "Shapes L" at bounding box center [95, 193] width 19 height 15
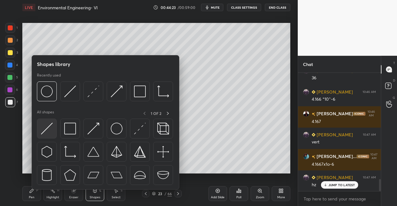
click at [51, 135] on img at bounding box center [47, 129] width 12 height 12
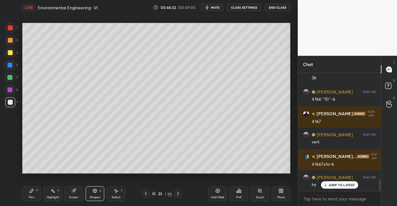
click at [94, 191] on icon at bounding box center [94, 191] width 3 height 4
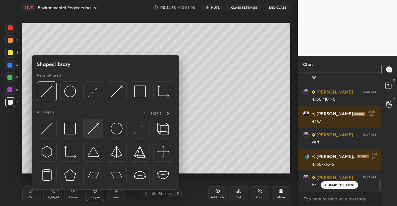
click at [92, 127] on img at bounding box center [93, 129] width 12 height 12
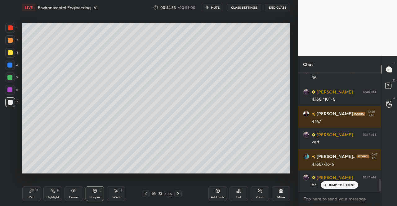
click at [4, 66] on div "1 2 3 4 5 6 7 C X Z C X Z E E Erase all H H" at bounding box center [10, 98] width 20 height 151
click at [8, 65] on div at bounding box center [9, 65] width 5 height 5
click at [92, 193] on div "Shapes L" at bounding box center [95, 193] width 19 height 15
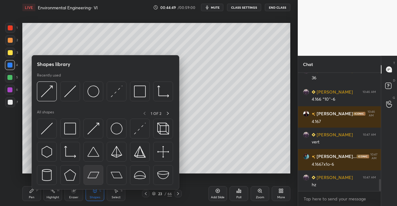
scroll to position [1055, 0]
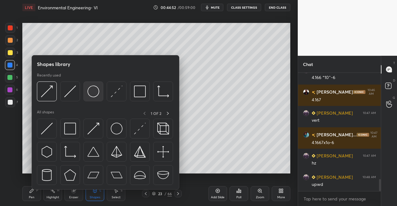
click at [90, 92] on img at bounding box center [93, 92] width 12 height 12
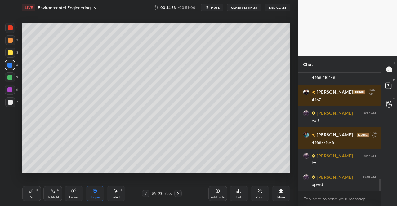
click at [7, 53] on div at bounding box center [10, 53] width 10 height 10
click at [85, 193] on div "Pen P Highlight H Eraser Shapes L Select S" at bounding box center [68, 193] width 93 height 15
click at [86, 195] on div "Shapes L" at bounding box center [95, 193] width 19 height 15
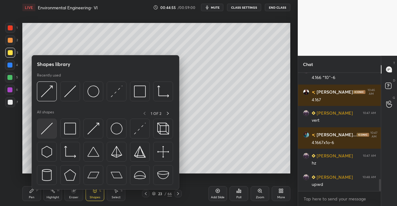
click at [48, 131] on img at bounding box center [47, 129] width 12 height 12
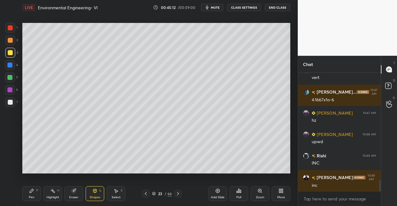
scroll to position [1119, 0]
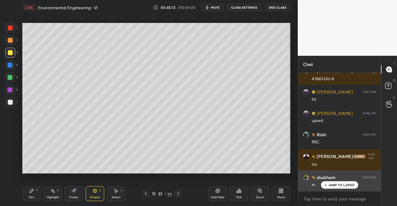
click at [339, 183] on div "JUMP TO LATEST" at bounding box center [339, 184] width 37 height 7
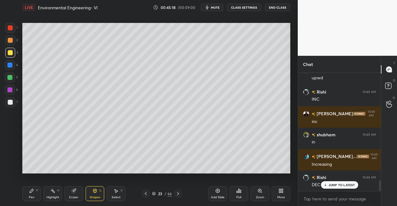
click at [10, 64] on div at bounding box center [9, 65] width 5 height 5
click at [9, 69] on div at bounding box center [10, 65] width 10 height 10
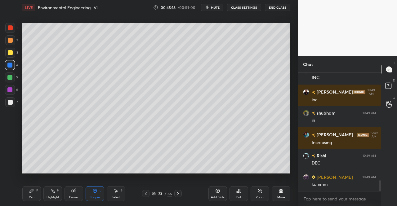
click at [32, 194] on div "Pen P" at bounding box center [31, 193] width 19 height 15
click at [28, 186] on div "Pen P Highlight H Eraser Shapes L Select S 23 / 66 Add Slide Poll Zoom More" at bounding box center [156, 193] width 268 height 25
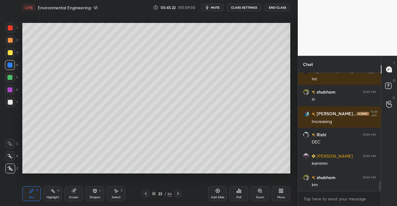
scroll to position [1226, 0]
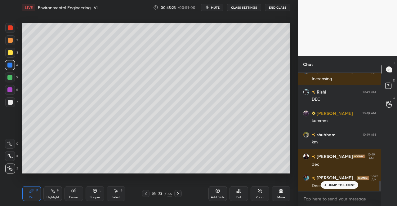
click at [8, 31] on div at bounding box center [10, 28] width 10 height 10
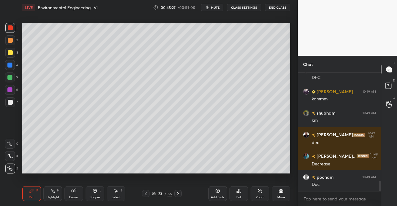
click at [93, 191] on icon at bounding box center [94, 191] width 3 height 4
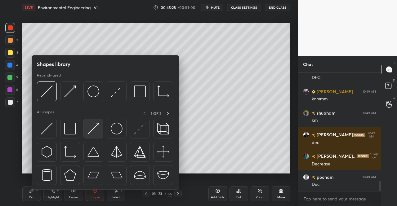
click at [93, 127] on img at bounding box center [93, 129] width 12 height 12
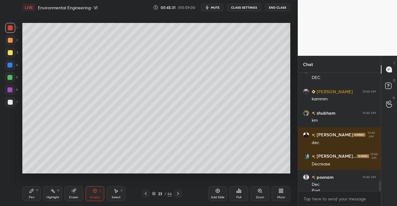
scroll to position [1275, 0]
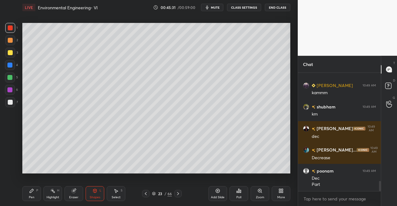
click at [29, 194] on div "Pen P" at bounding box center [31, 193] width 19 height 15
click at [23, 188] on div "Pen P" at bounding box center [31, 193] width 19 height 15
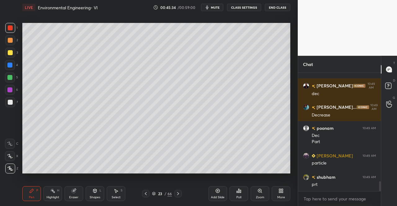
click at [7, 63] on div at bounding box center [9, 65] width 5 height 5
click at [7, 65] on div at bounding box center [9, 65] width 5 height 5
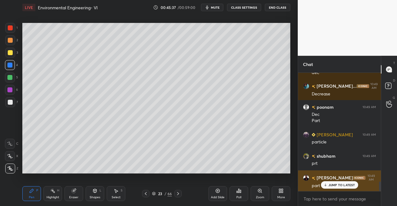
click at [326, 185] on icon at bounding box center [325, 185] width 4 height 4
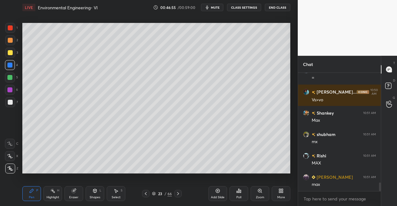
scroll to position [1510, 0]
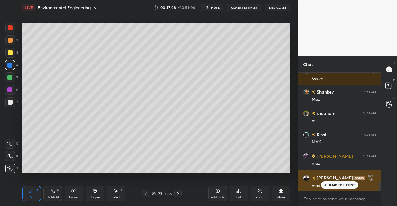
click at [337, 185] on p "JUMP TO LATEST" at bounding box center [341, 185] width 27 height 4
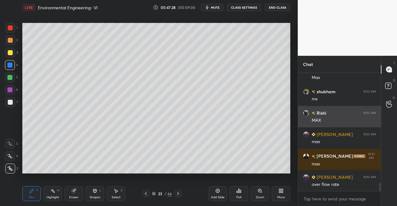
scroll to position [1553, 0]
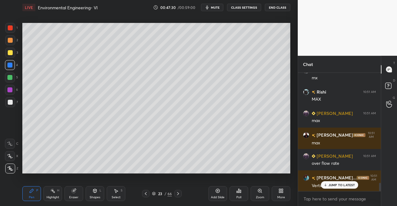
click at [329, 186] on p "JUMP TO LATEST" at bounding box center [341, 185] width 27 height 4
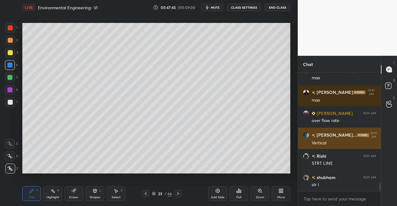
scroll to position [1618, 0]
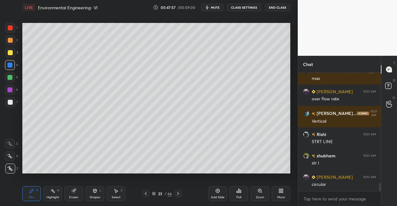
click at [29, 196] on div "Pen P" at bounding box center [31, 193] width 19 height 15
click at [24, 194] on div "Pen P" at bounding box center [31, 193] width 19 height 15
click at [7, 56] on div at bounding box center [10, 53] width 10 height 10
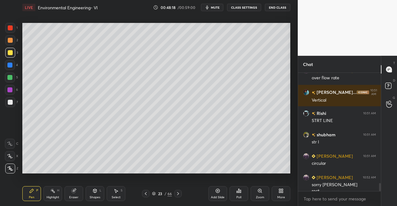
scroll to position [1645, 0]
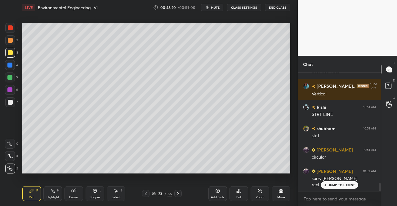
click at [346, 183] on div "JUMP TO LATEST" at bounding box center [339, 184] width 37 height 7
click at [177, 192] on icon at bounding box center [178, 193] width 5 height 5
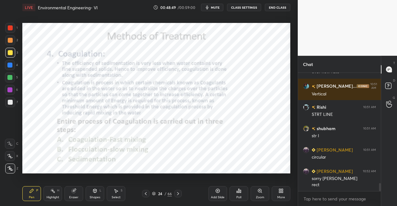
scroll to position [1651, 0]
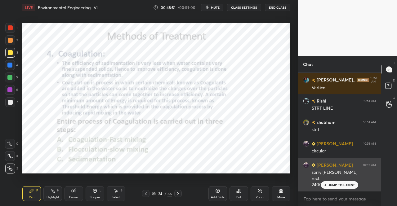
click at [335, 186] on p "JUMP TO LATEST" at bounding box center [341, 185] width 27 height 4
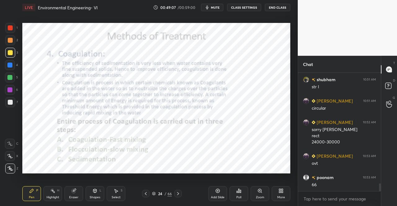
scroll to position [1716, 0]
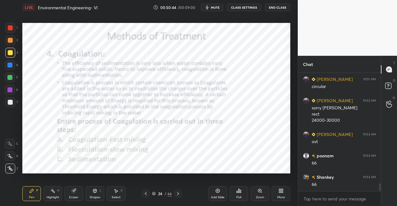
click at [29, 191] on div "Pen P" at bounding box center [31, 193] width 19 height 15
click at [29, 185] on div "Pen P Highlight H Eraser Shapes L Select S 24 / 66 Add Slide Poll Zoom More" at bounding box center [156, 193] width 268 height 25
click at [10, 26] on div at bounding box center [10, 27] width 5 height 5
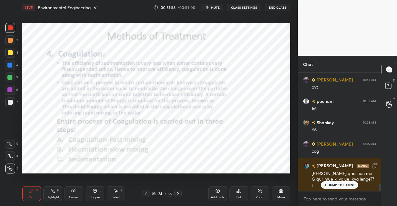
scroll to position [1791, 0]
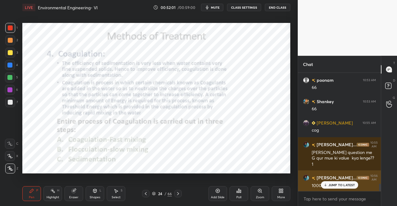
click at [341, 185] on p "JUMP TO LATEST" at bounding box center [341, 185] width 27 height 4
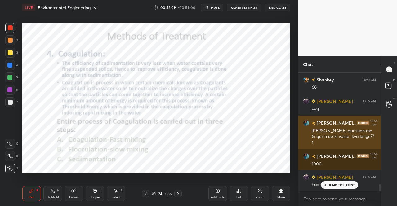
scroll to position [1834, 0]
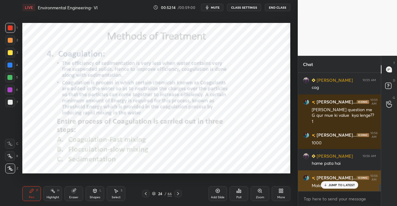
click at [331, 186] on p "JUMP TO LATEST" at bounding box center [341, 185] width 27 height 4
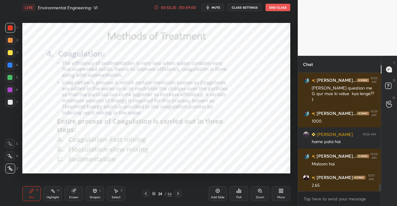
click at [114, 196] on div "Select" at bounding box center [116, 197] width 9 height 3
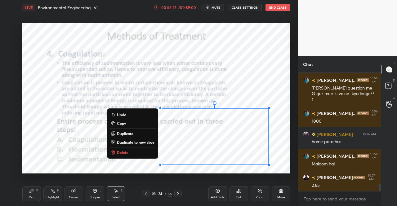
click at [128, 149] on button "Delete" at bounding box center [132, 152] width 46 height 7
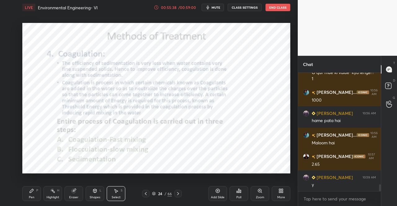
scroll to position [1898, 0]
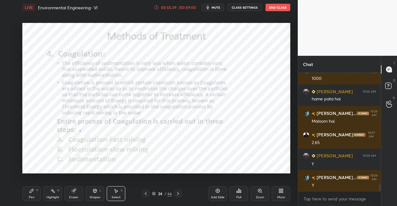
click at [77, 129] on div "0 ° Undo Copy Duplicate Duplicate to new slide Delete" at bounding box center [156, 98] width 268 height 151
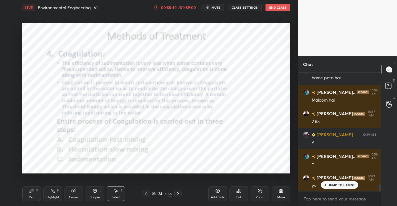
click at [26, 187] on div "Pen P" at bounding box center [31, 193] width 19 height 15
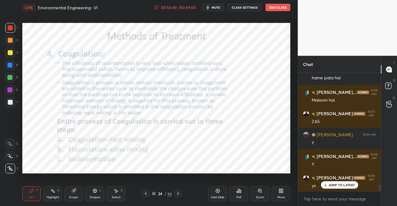
click at [32, 194] on div "Pen P" at bounding box center [31, 193] width 19 height 15
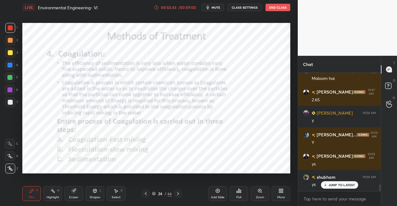
scroll to position [1962, 0]
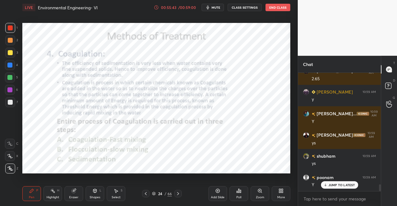
click at [180, 194] on icon at bounding box center [178, 193] width 5 height 5
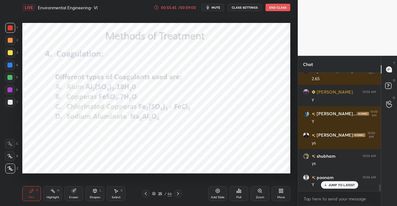
click at [147, 194] on icon at bounding box center [145, 193] width 5 height 5
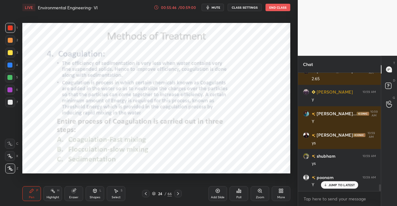
click at [338, 183] on p "JUMP TO LATEST" at bounding box center [341, 185] width 27 height 4
click at [177, 196] on icon at bounding box center [178, 193] width 5 height 5
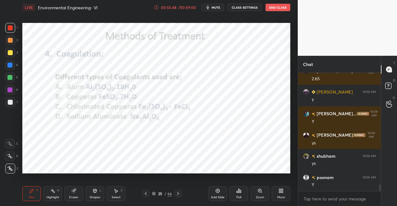
click at [177, 194] on icon at bounding box center [178, 193] width 5 height 5
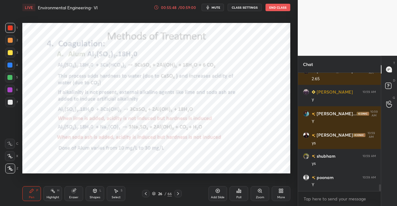
click at [177, 194] on icon at bounding box center [178, 193] width 5 height 5
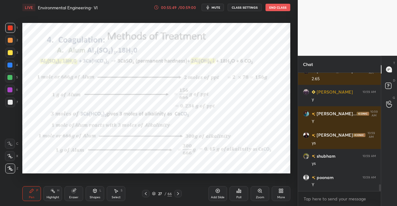
click at [178, 194] on icon at bounding box center [178, 193] width 5 height 5
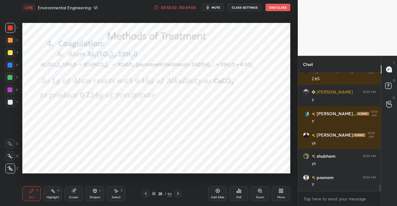
click at [145, 194] on icon at bounding box center [145, 193] width 5 height 5
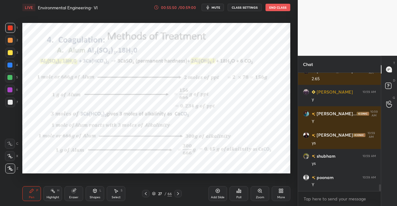
click at [145, 193] on icon at bounding box center [145, 193] width 5 height 5
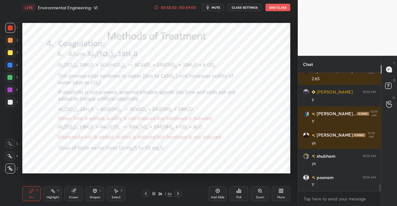
click at [144, 193] on icon at bounding box center [145, 193] width 5 height 5
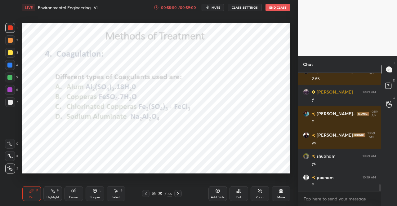
click at [144, 193] on icon at bounding box center [145, 193] width 5 height 5
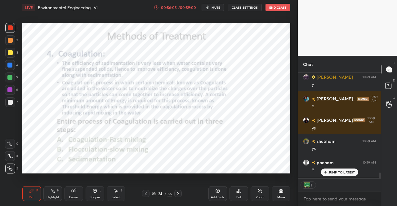
scroll to position [104, 81]
click at [329, 171] on p "JUMP TO LATEST" at bounding box center [341, 173] width 27 height 4
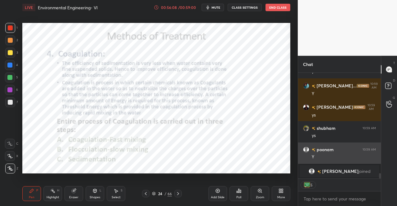
scroll to position [1686, 0]
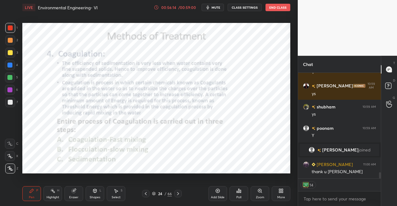
click at [274, 10] on button "End Class" at bounding box center [277, 7] width 25 height 7
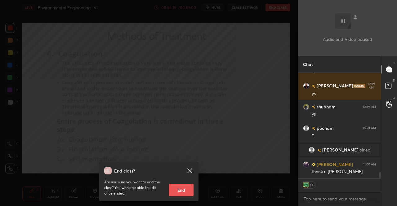
drag, startPoint x: 180, startPoint y: 193, endPoint x: 182, endPoint y: 171, distance: 21.8
click at [180, 191] on button "End" at bounding box center [181, 190] width 25 height 12
type textarea "x"
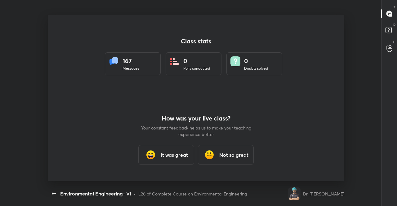
scroll to position [0, 0]
